Goal: Task Accomplishment & Management: Manage account settings

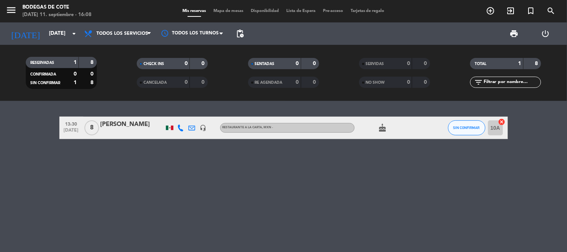
click at [385, 127] on icon "cake" at bounding box center [382, 127] width 9 height 9
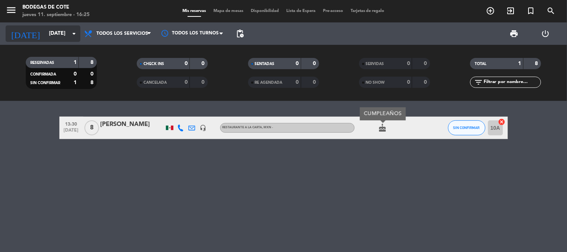
click at [59, 33] on input "[DATE]" at bounding box center [80, 33] width 71 height 13
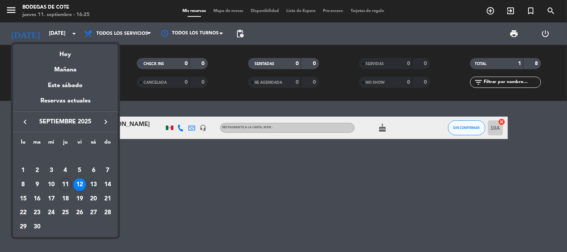
click at [96, 186] on div "13" at bounding box center [93, 184] width 13 height 13
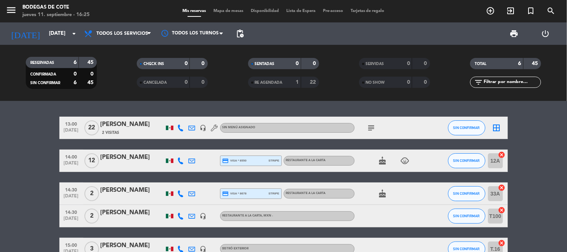
click at [371, 128] on icon "subject" at bounding box center [371, 127] width 9 height 9
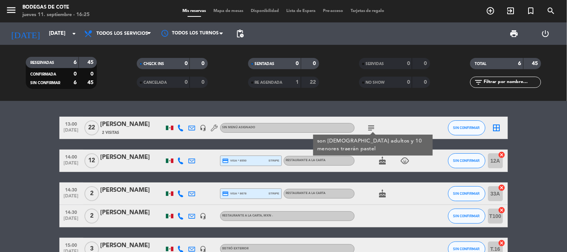
click at [371, 128] on icon "subject" at bounding box center [371, 127] width 9 height 9
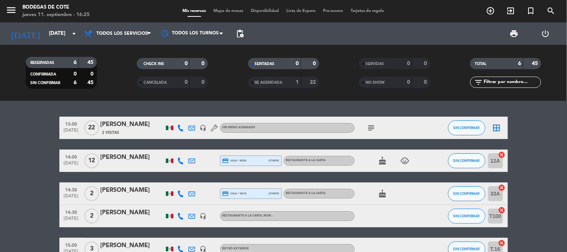
click at [371, 128] on icon "subject" at bounding box center [371, 127] width 9 height 9
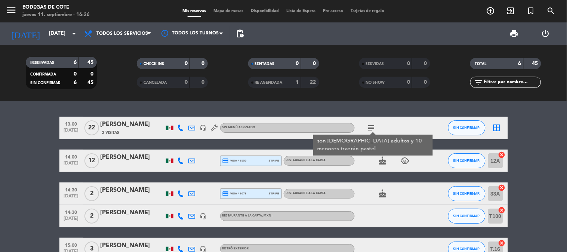
click at [371, 128] on icon "subject" at bounding box center [371, 127] width 9 height 9
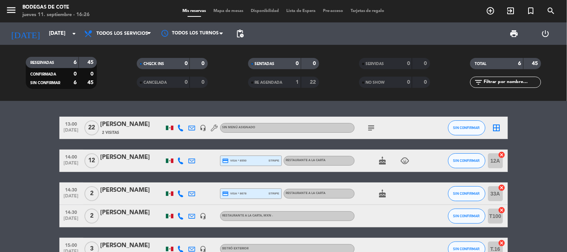
click at [371, 128] on icon "subject" at bounding box center [371, 127] width 9 height 9
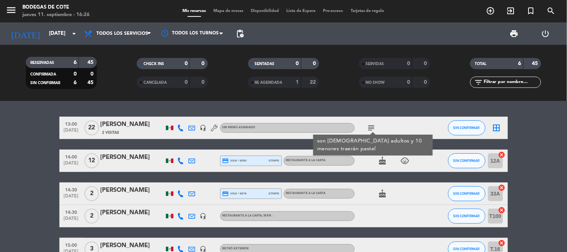
click at [371, 128] on icon "subject" at bounding box center [371, 127] width 9 height 9
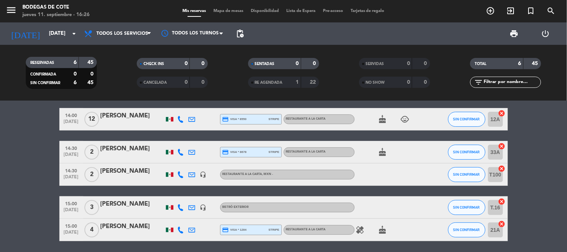
scroll to position [68, 0]
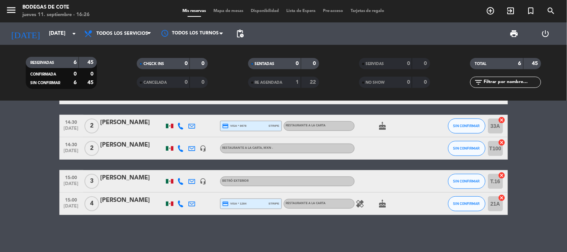
click at [364, 202] on icon "healing" at bounding box center [360, 203] width 9 height 9
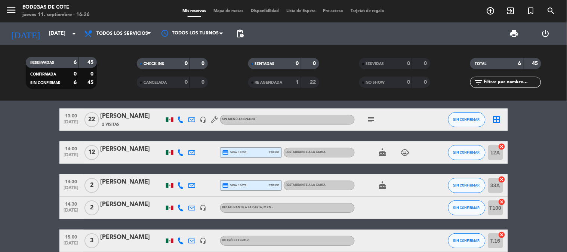
scroll to position [0, 0]
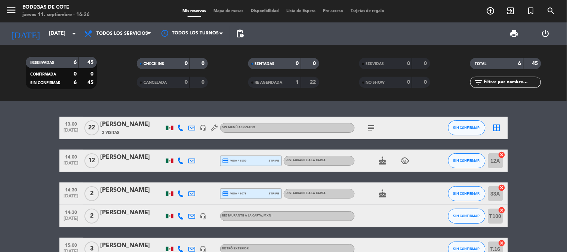
click at [256, 129] on div "Sin menú asignado" at bounding box center [287, 128] width 135 height 10
click at [135, 122] on div "[PERSON_NAME]" at bounding box center [133, 125] width 64 height 10
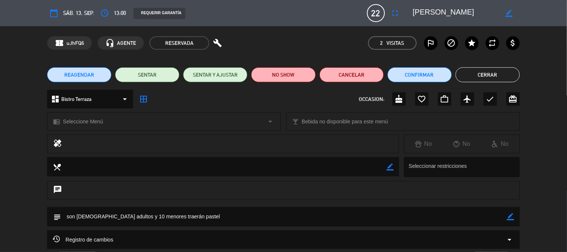
click at [89, 97] on span "Bistro Terraza" at bounding box center [76, 99] width 30 height 9
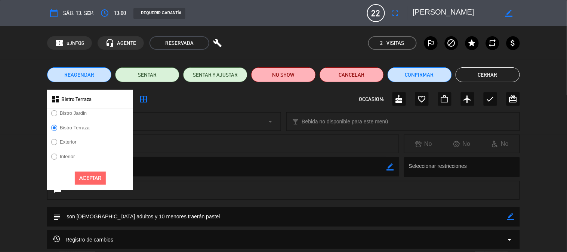
click at [213, 116] on div "chrome_reader_mode Seleccione Menú arrow_drop_down" at bounding box center [163, 122] width 233 height 18
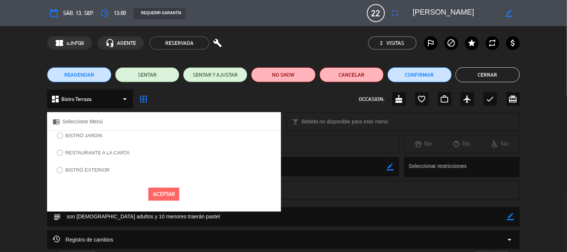
click at [106, 135] on div "BISTRÓ JARDIN" at bounding box center [164, 138] width 234 height 15
click at [61, 131] on label "BISTRÓ JARDIN" at bounding box center [79, 137] width 53 height 12
click at [164, 190] on button "Aceptar" at bounding box center [163, 194] width 31 height 13
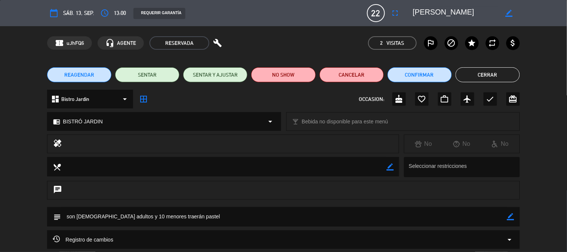
click at [480, 74] on button "Cerrar" at bounding box center [488, 74] width 64 height 15
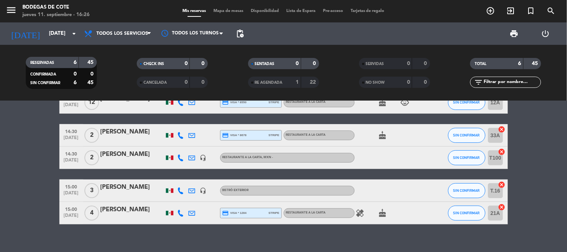
scroll to position [68, 0]
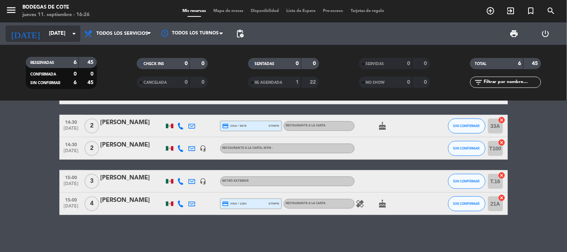
click at [52, 32] on input "[DATE]" at bounding box center [80, 33] width 71 height 13
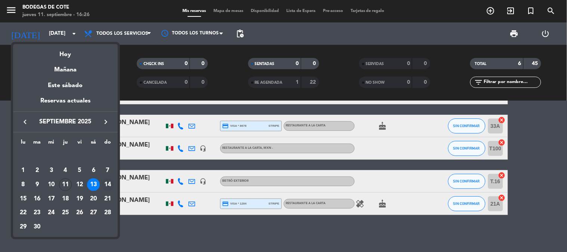
click at [107, 182] on div "14" at bounding box center [107, 184] width 13 height 13
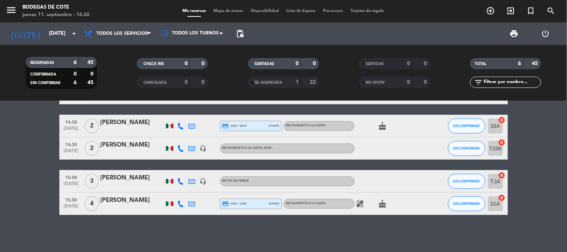
type input "[DATE]"
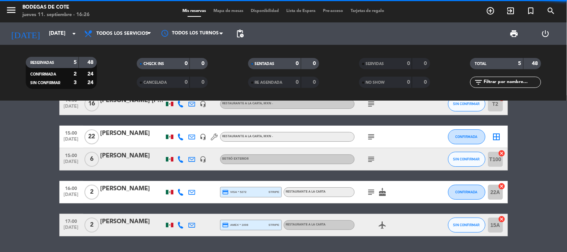
scroll to position [0, 0]
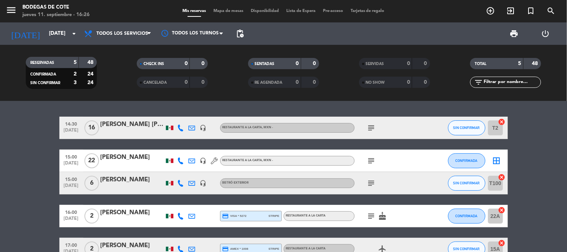
drag, startPoint x: 361, startPoint y: 124, endPoint x: 376, endPoint y: 123, distance: 15.0
click at [370, 123] on div "subject" at bounding box center [388, 128] width 67 height 22
click at [372, 126] on icon "subject" at bounding box center [371, 127] width 9 height 9
click at [371, 166] on div "subject" at bounding box center [388, 161] width 67 height 22
click at [372, 161] on icon "subject" at bounding box center [371, 160] width 9 height 9
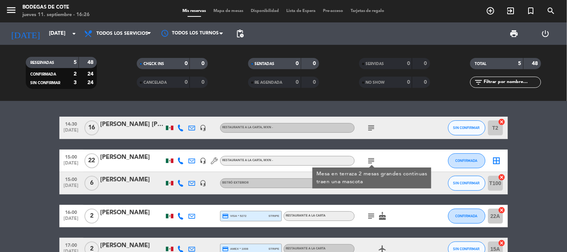
click at [372, 161] on icon "subject" at bounding box center [371, 160] width 9 height 9
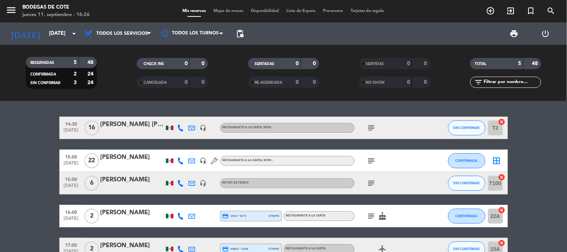
click at [371, 162] on icon "subject" at bounding box center [371, 160] width 9 height 9
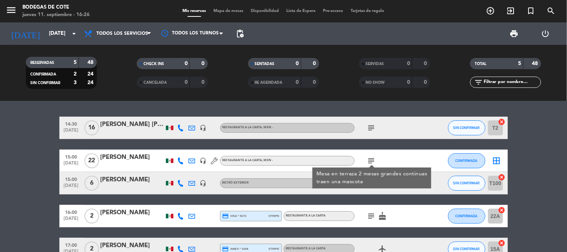
click at [372, 161] on icon "subject" at bounding box center [371, 160] width 9 height 9
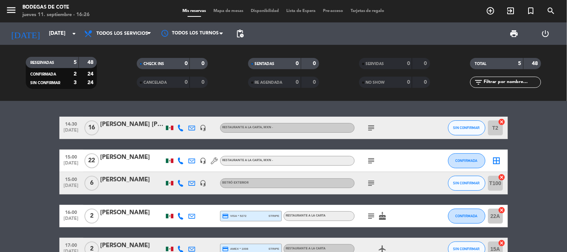
click at [375, 126] on icon "subject" at bounding box center [371, 127] width 9 height 9
click at [370, 155] on div "subject" at bounding box center [388, 161] width 67 height 22
click at [370, 157] on icon "subject" at bounding box center [371, 160] width 9 height 9
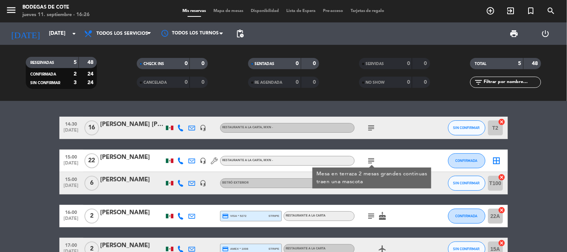
click at [370, 157] on icon "subject" at bounding box center [371, 160] width 9 height 9
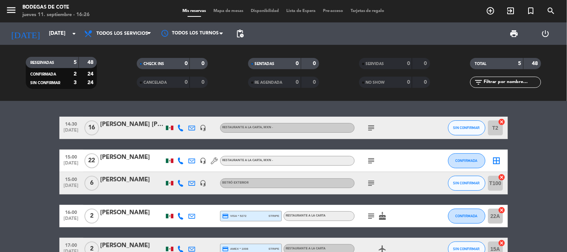
click at [370, 186] on icon "subject" at bounding box center [371, 183] width 9 height 9
click at [370, 187] on div at bounding box center [371, 188] width 5 height 3
click at [206, 185] on icon "headset_mic" at bounding box center [203, 183] width 7 height 7
click at [205, 184] on icon "headset_mic" at bounding box center [203, 183] width 7 height 7
click at [378, 185] on div "subject" at bounding box center [388, 183] width 67 height 22
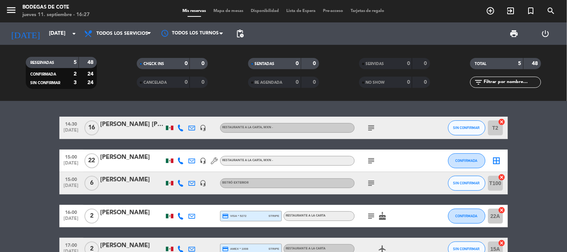
click at [370, 185] on icon "subject" at bounding box center [371, 183] width 9 height 9
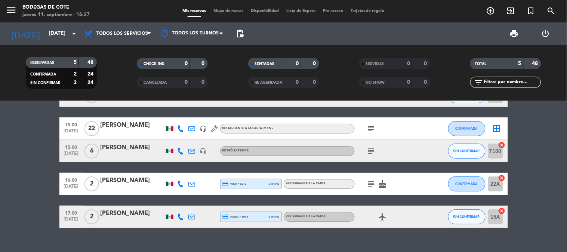
scroll to position [41, 0]
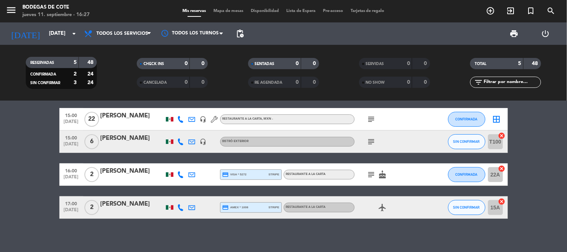
click at [371, 173] on icon "subject" at bounding box center [371, 174] width 9 height 9
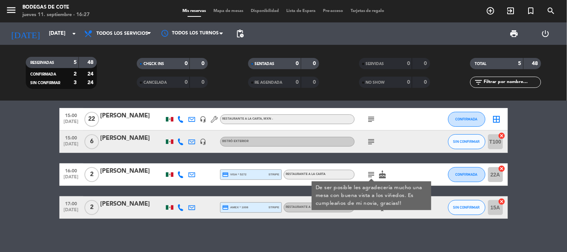
click at [371, 173] on icon "subject" at bounding box center [371, 174] width 9 height 9
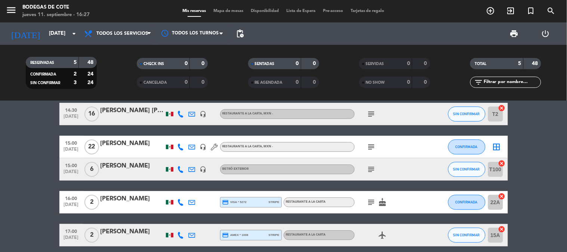
scroll to position [0, 0]
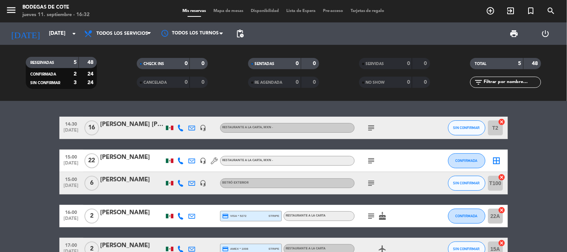
click at [364, 126] on div "subject" at bounding box center [388, 128] width 67 height 22
click at [367, 125] on icon "subject" at bounding box center [371, 127] width 9 height 9
click at [373, 124] on icon "subject" at bounding box center [371, 127] width 9 height 9
